Goal: Information Seeking & Learning: Find specific fact

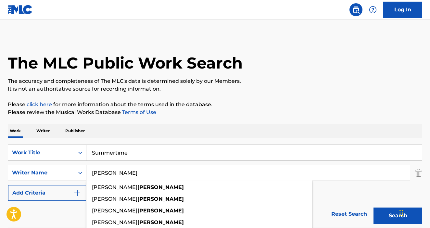
click at [117, 151] on input "Summertime" at bounding box center [253, 153] width 335 height 16
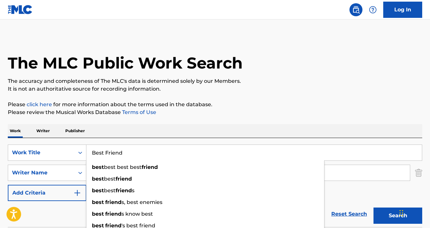
type input "Best Friend"
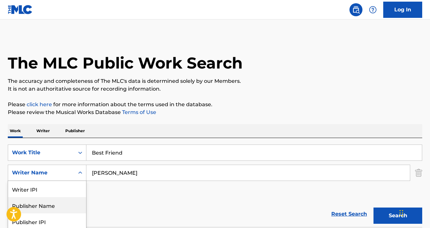
click at [65, 179] on div "Publisher Name, 2 of 5. 5 results available. Use Up and Down to choose options,…" at bounding box center [47, 173] width 79 height 16
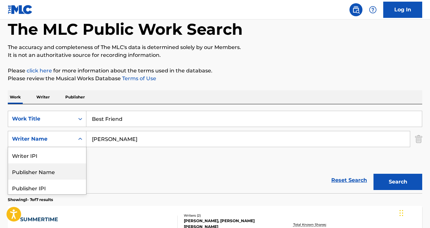
scroll to position [34, 0]
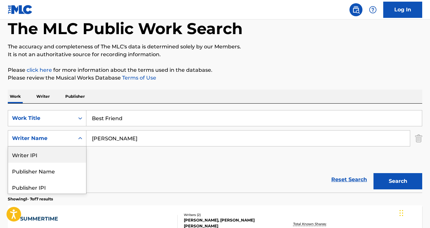
click at [140, 172] on div "Reset Search Search" at bounding box center [215, 180] width 414 height 26
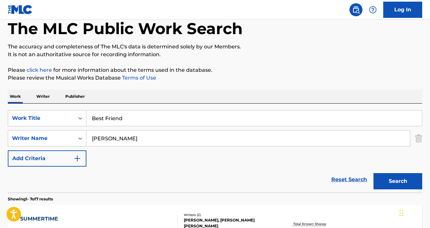
click at [102, 137] on input "[PERSON_NAME]" at bounding box center [247, 139] width 323 height 16
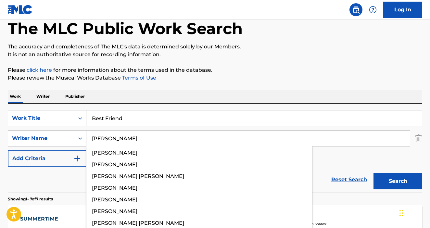
type input "[PERSON_NAME]"
click at [373, 173] on button "Search" at bounding box center [397, 181] width 49 height 16
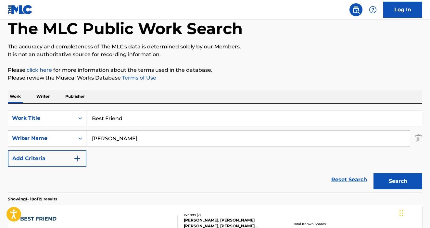
click at [241, 68] on p "Please click here for more information about the terms used in the database." at bounding box center [215, 70] width 414 height 8
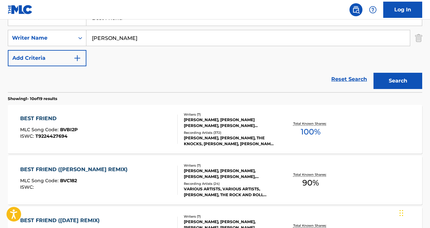
scroll to position [146, 0]
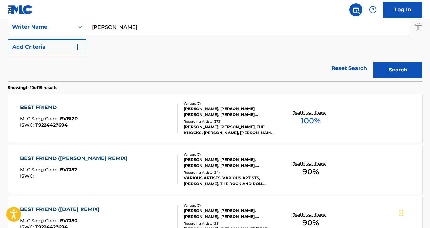
click at [233, 120] on div "Recording Artists ( 372 )" at bounding box center [230, 121] width 92 height 5
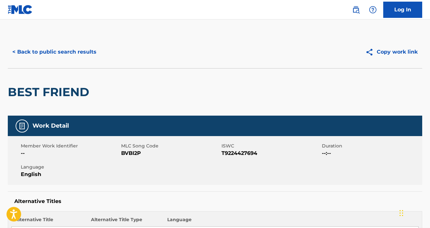
click at [69, 55] on button "< Back to public search results" at bounding box center [54, 52] width 93 height 16
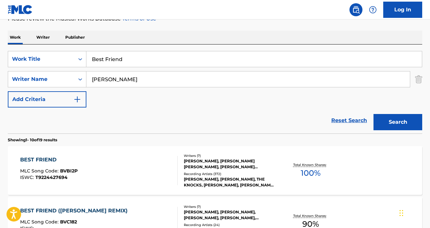
scroll to position [77, 0]
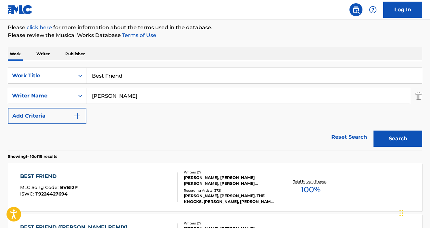
click at [138, 69] on input "Best Friend" at bounding box center [253, 76] width 335 height 16
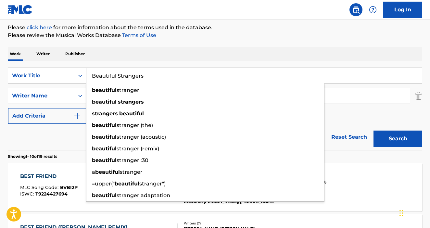
type input "Beautiful Strangers"
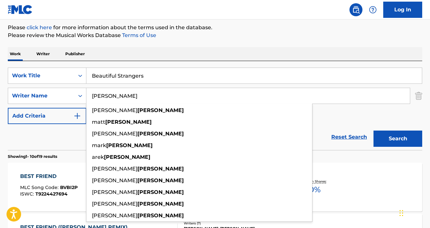
paste input "Ormandy"
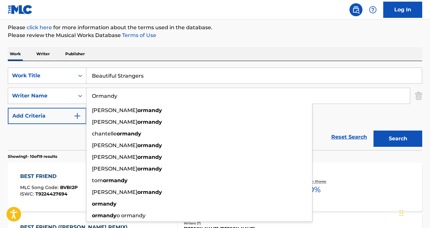
type input "Ormandy"
click at [373, 131] on button "Search" at bounding box center [397, 139] width 49 height 16
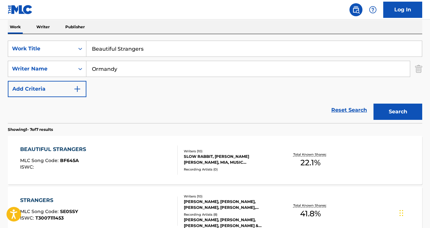
scroll to position [109, 0]
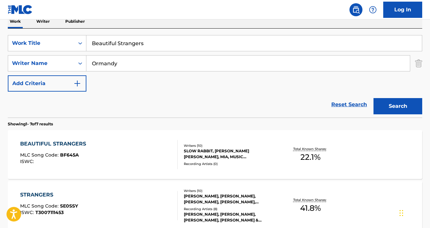
click at [223, 164] on div "Recording Artists ( 0 )" at bounding box center [230, 163] width 92 height 5
